Goal: Navigation & Orientation: Find specific page/section

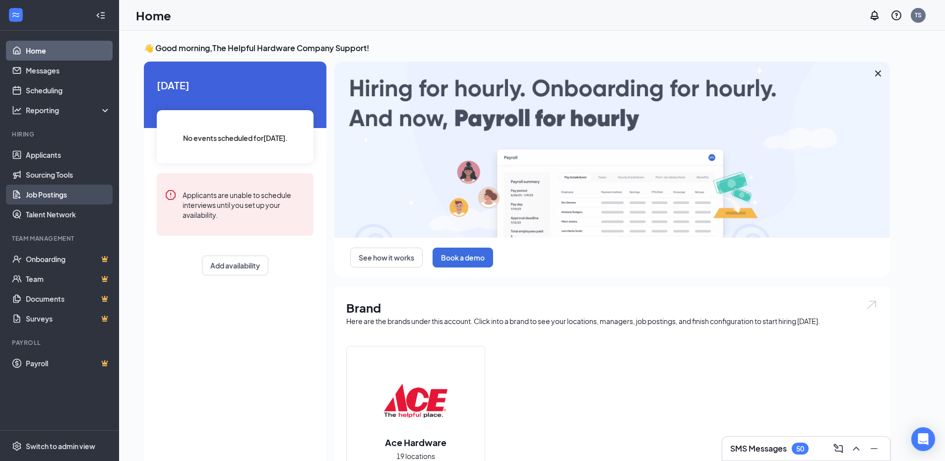
click at [48, 189] on link "Job Postings" at bounding box center [68, 195] width 85 height 20
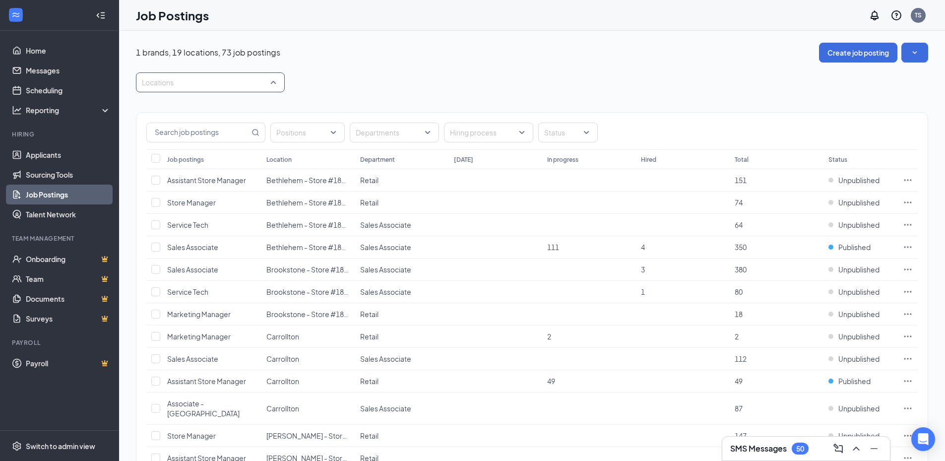
click at [216, 85] on div at bounding box center [205, 82] width 134 height 16
type input "ch"
click at [395, 50] on div "1 brands, 19 locations, 73 job postings Create job posting" at bounding box center [532, 53] width 792 height 20
drag, startPoint x: 61, startPoint y: 444, endPoint x: 278, endPoint y: 280, distance: 272.3
click at [61, 444] on div "Switch to admin view" at bounding box center [60, 446] width 69 height 10
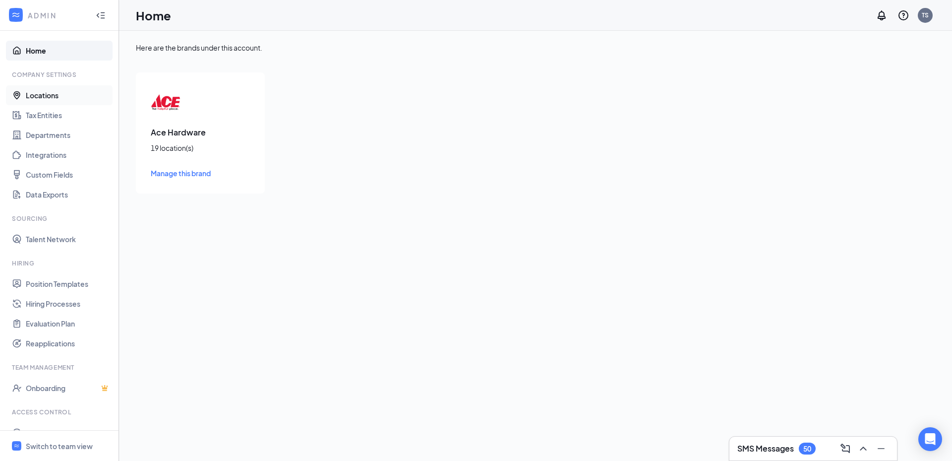
click at [59, 102] on link "Locations" at bounding box center [68, 95] width 85 height 20
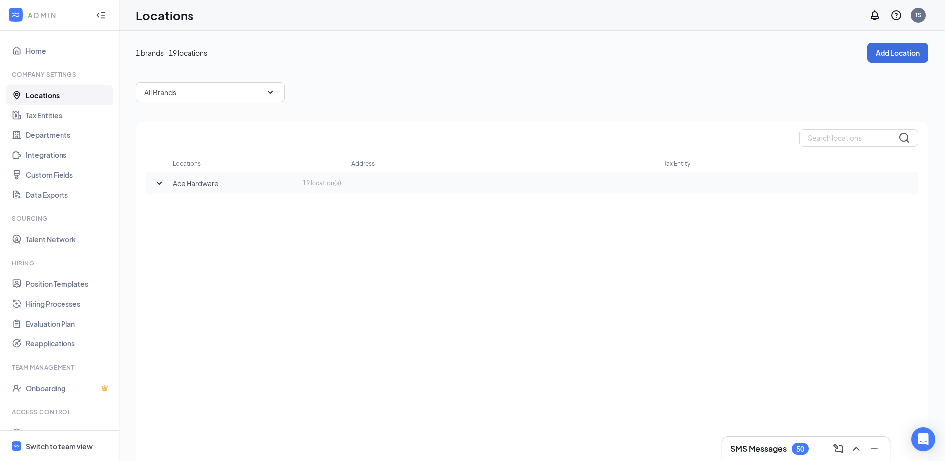
click at [151, 184] on div at bounding box center [159, 183] width 27 height 12
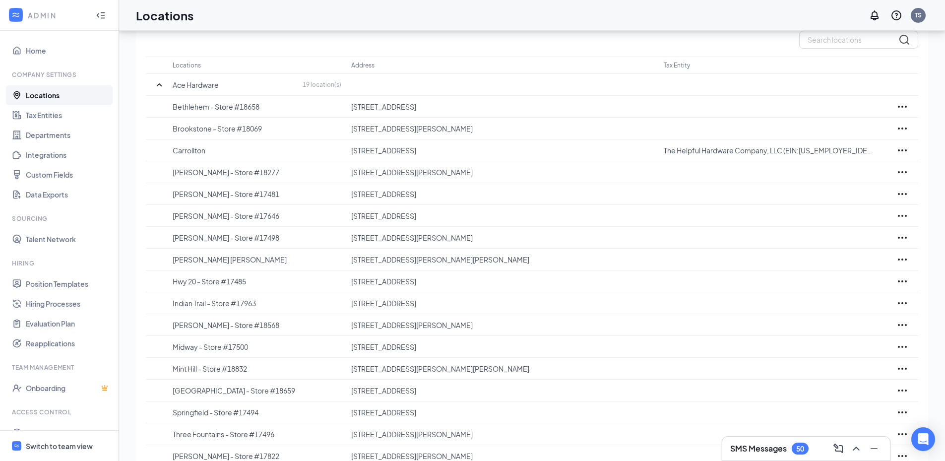
scroll to position [99, 0]
